Goal: Check status: Check status

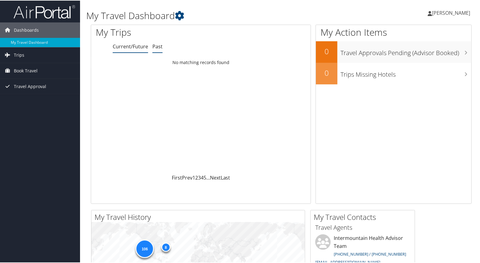
click at [155, 45] on link "Past" at bounding box center [157, 45] width 10 height 7
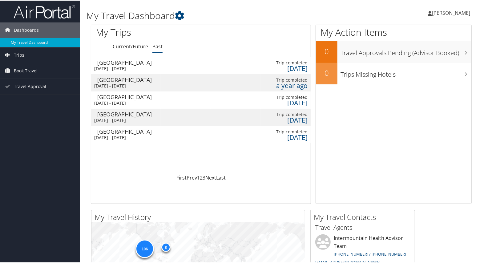
click at [144, 66] on div "Wed 6 Aug 2025 - Fri 8 Aug 2025" at bounding box center [125, 68] width 63 height 6
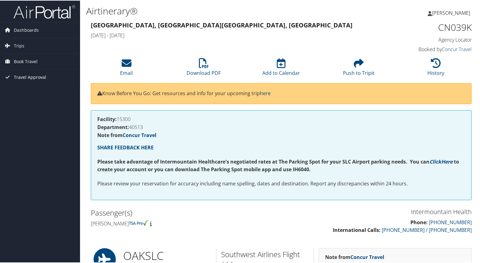
click at [30, 77] on span "Travel Approval" at bounding box center [30, 76] width 32 height 15
click at [30, 29] on span "Dashboards" at bounding box center [26, 29] width 25 height 15
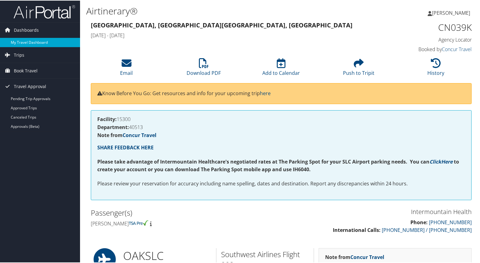
click at [30, 42] on link "My Travel Dashboard" at bounding box center [40, 41] width 80 height 9
